Goal: Information Seeking & Learning: Find specific fact

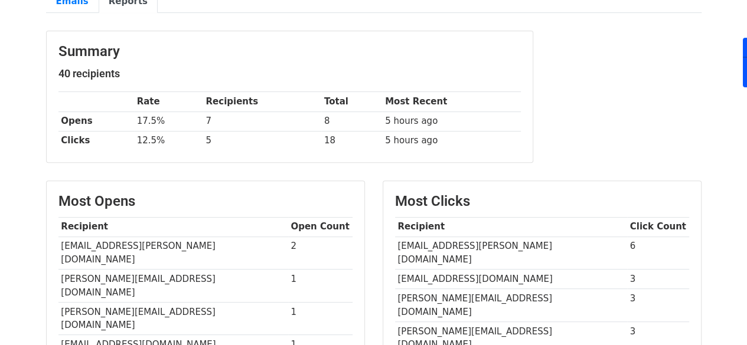
scroll to position [123, 0]
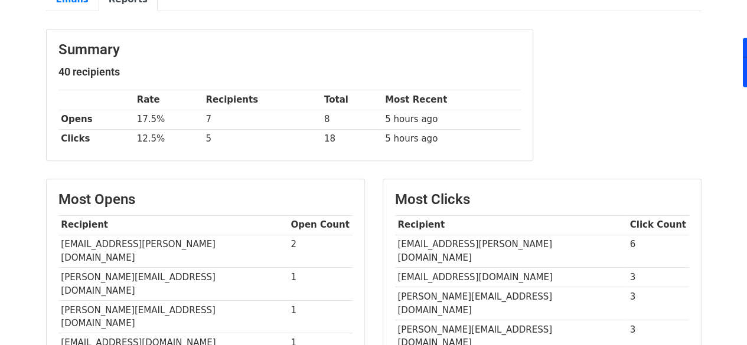
click at [446, 235] on td "[EMAIL_ADDRESS][PERSON_NAME][DOMAIN_NAME]" at bounding box center [511, 251] width 232 height 33
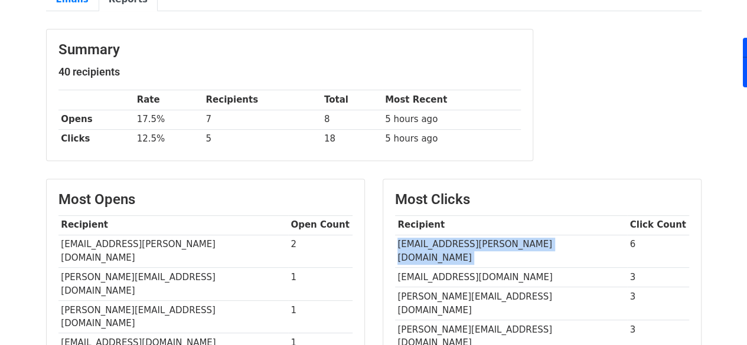
click at [446, 235] on td "[EMAIL_ADDRESS][PERSON_NAME][DOMAIN_NAME]" at bounding box center [511, 251] width 232 height 33
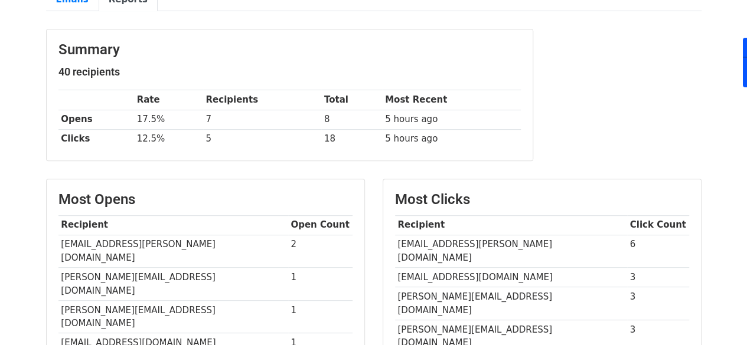
click at [451, 268] on td "[EMAIL_ADDRESS][DOMAIN_NAME]" at bounding box center [511, 277] width 232 height 19
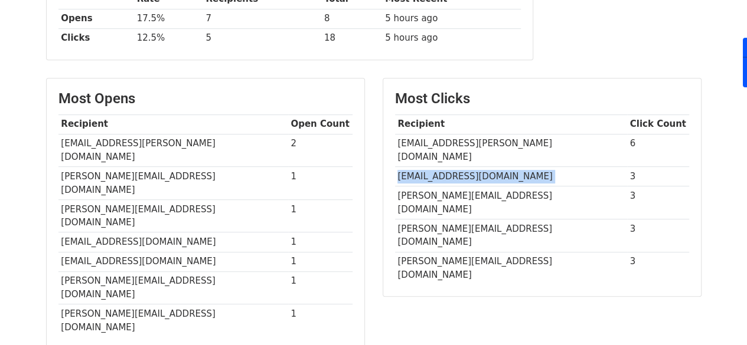
scroll to position [225, 0]
copy tr "[EMAIL_ADDRESS][DOMAIN_NAME]"
